Goal: Transaction & Acquisition: Purchase product/service

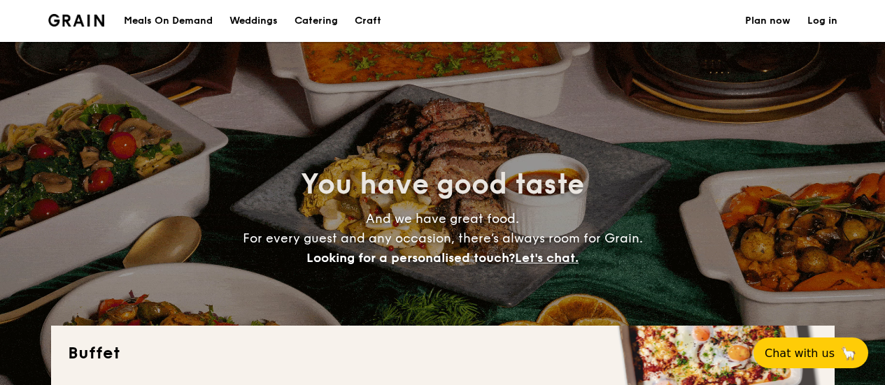
select select
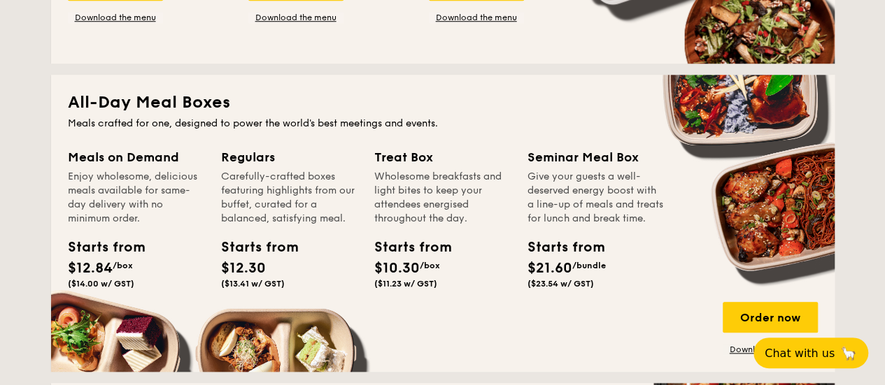
scroll to position [280, 0]
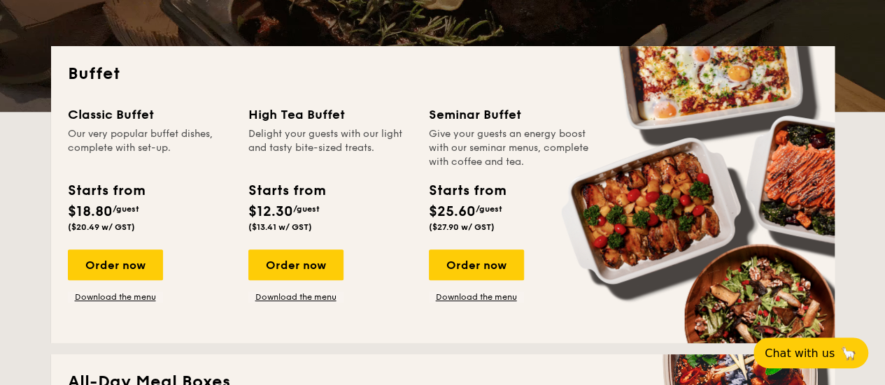
click at [486, 303] on div "Classic Buffet Our very popular buffet dishes, complete with set-up. Starts fro…" at bounding box center [443, 216] width 750 height 222
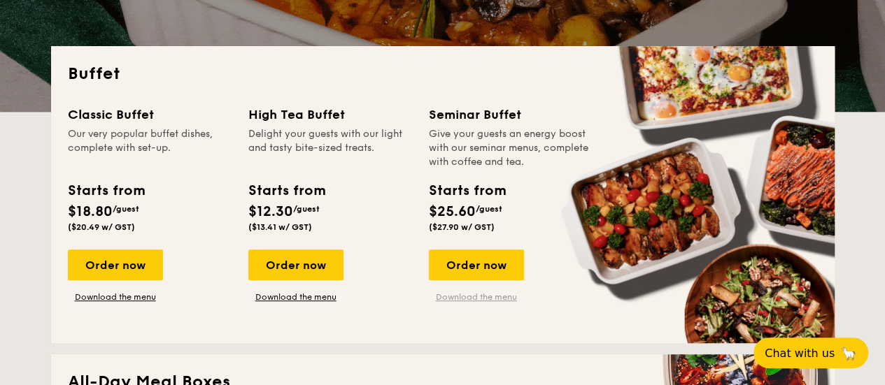
click at [491, 299] on link "Download the menu" at bounding box center [476, 297] width 95 height 11
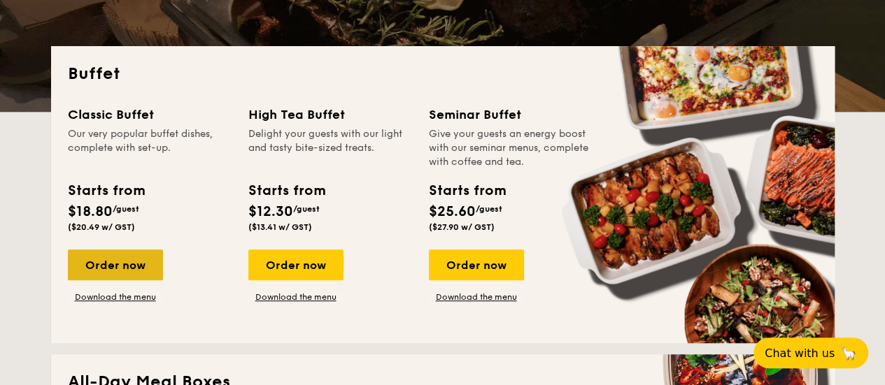
click at [132, 264] on div "Order now" at bounding box center [115, 265] width 95 height 31
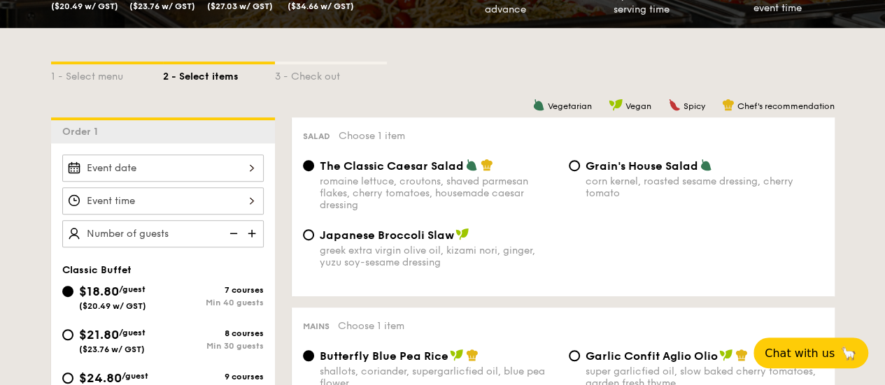
scroll to position [280, 0]
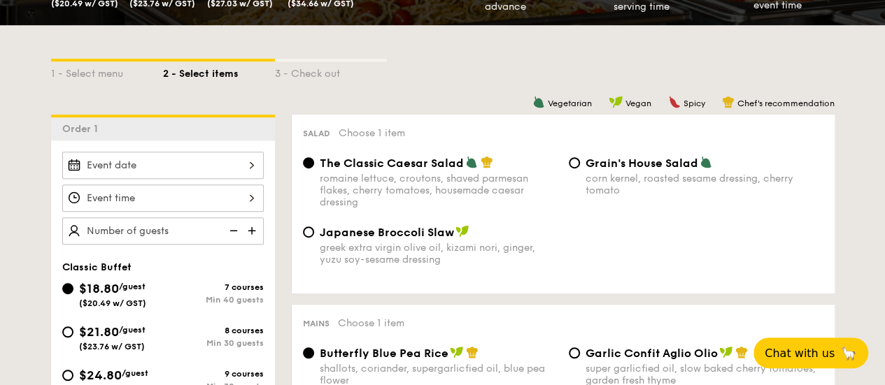
click at [245, 164] on div at bounding box center [162, 165] width 201 height 27
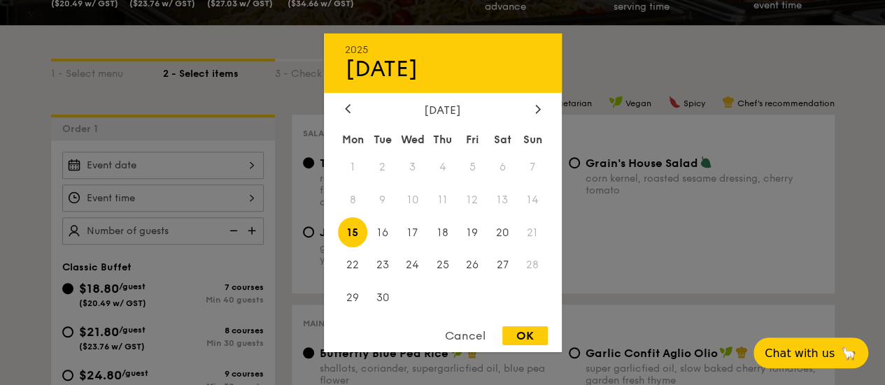
click at [529, 109] on div "[DATE]" at bounding box center [443, 109] width 196 height 13
click at [538, 108] on icon at bounding box center [538, 108] width 6 height 9
click at [503, 205] on span "8" at bounding box center [502, 200] width 30 height 30
click at [534, 339] on div "OK" at bounding box center [524, 336] width 45 height 19
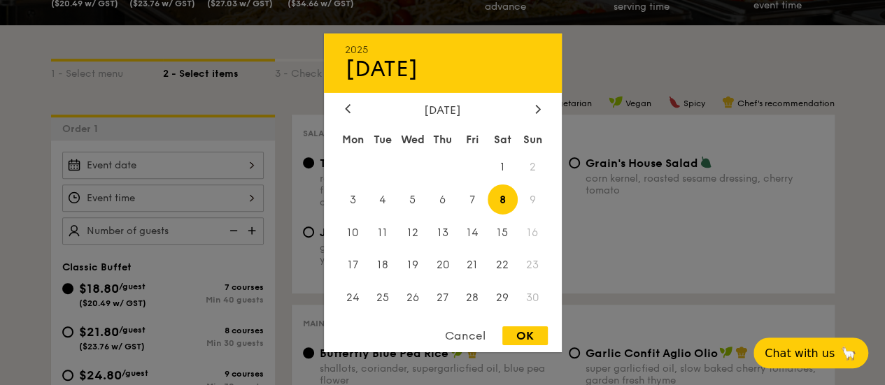
type input "[DATE]"
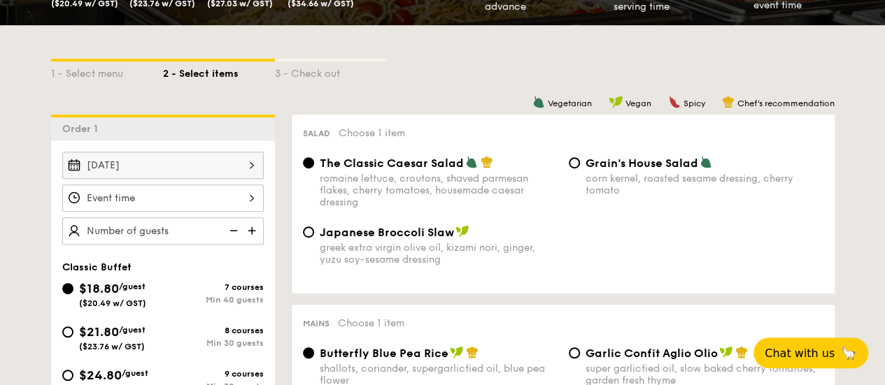
click at [208, 199] on div at bounding box center [162, 198] width 201 height 27
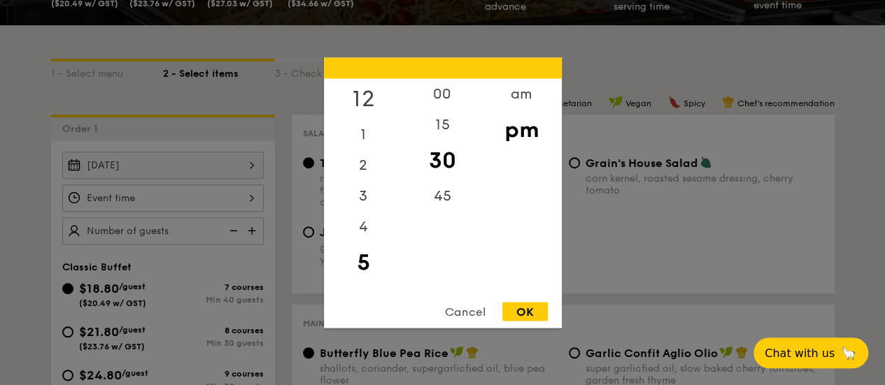
click at [370, 99] on div "12" at bounding box center [363, 98] width 79 height 41
click at [369, 101] on div "12" at bounding box center [363, 98] width 79 height 41
click at [445, 90] on div "00" at bounding box center [442, 98] width 79 height 41
click at [525, 313] on div "OK" at bounding box center [524, 311] width 45 height 19
type input "12:00PM"
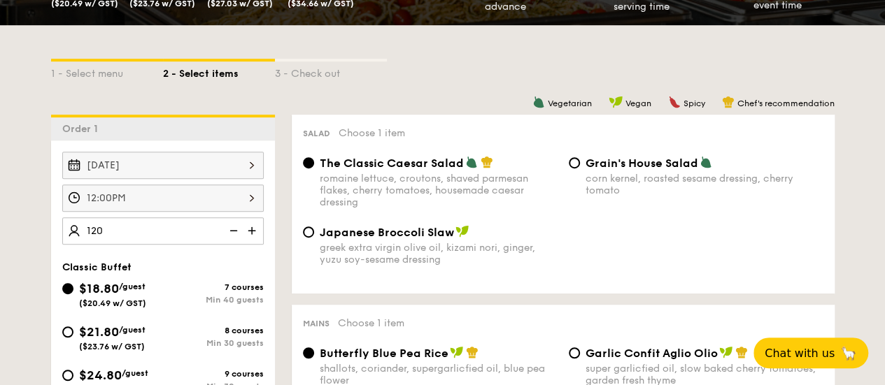
type input "120 guests"
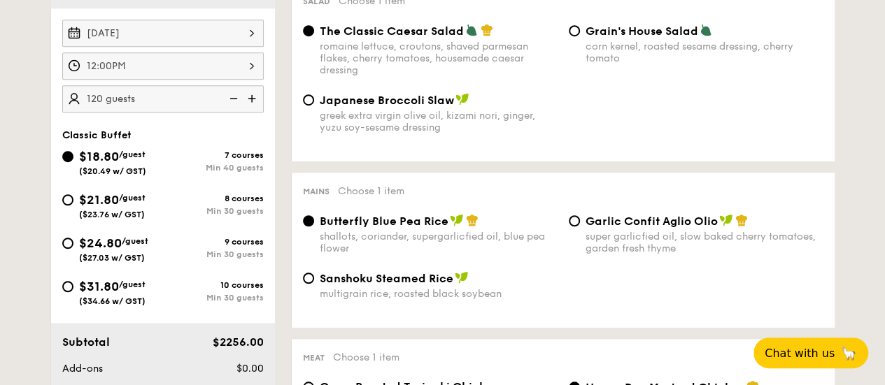
scroll to position [420, 0]
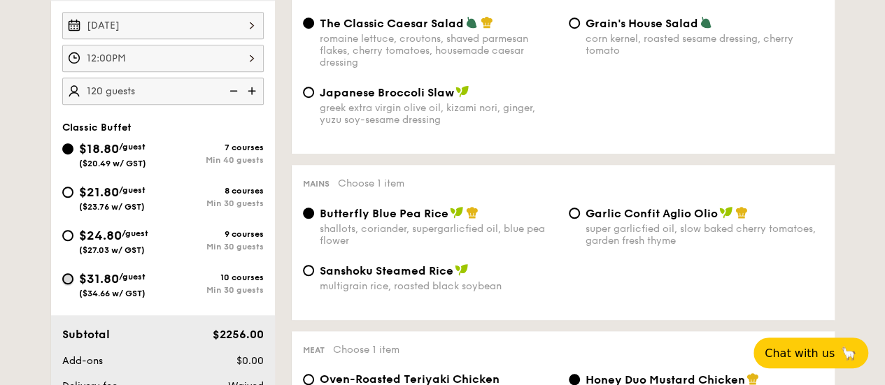
click at [66, 279] on input "$31.80 /guest ($34.66 w/ GST) 10 courses Min 30 guests" at bounding box center [67, 278] width 11 height 11
radio input "true"
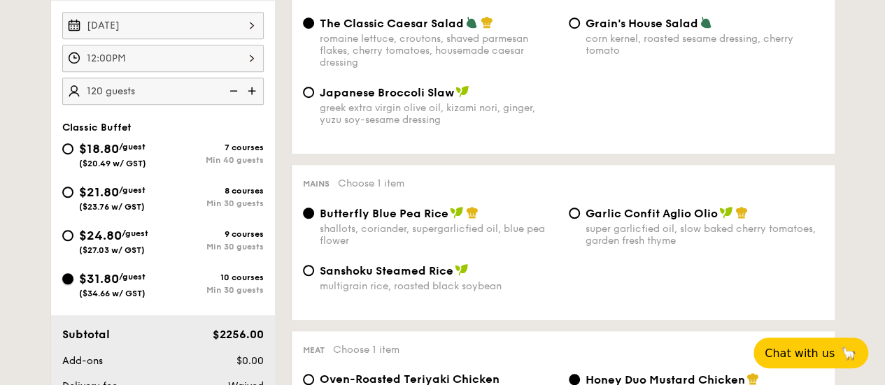
radio input "true"
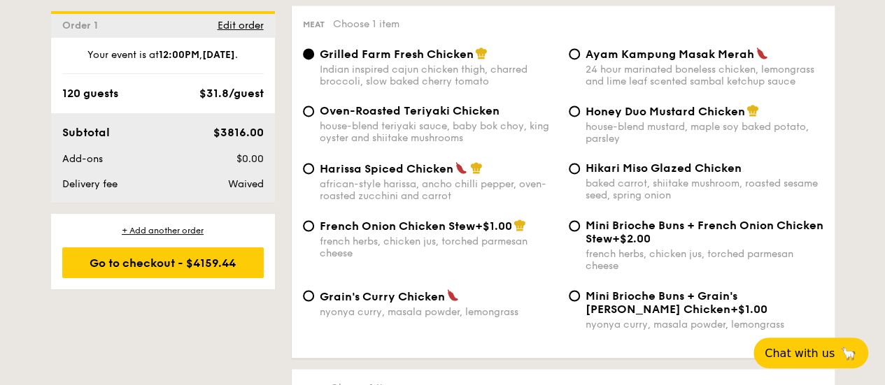
scroll to position [1049, 0]
